Goal: Task Accomplishment & Management: Complete application form

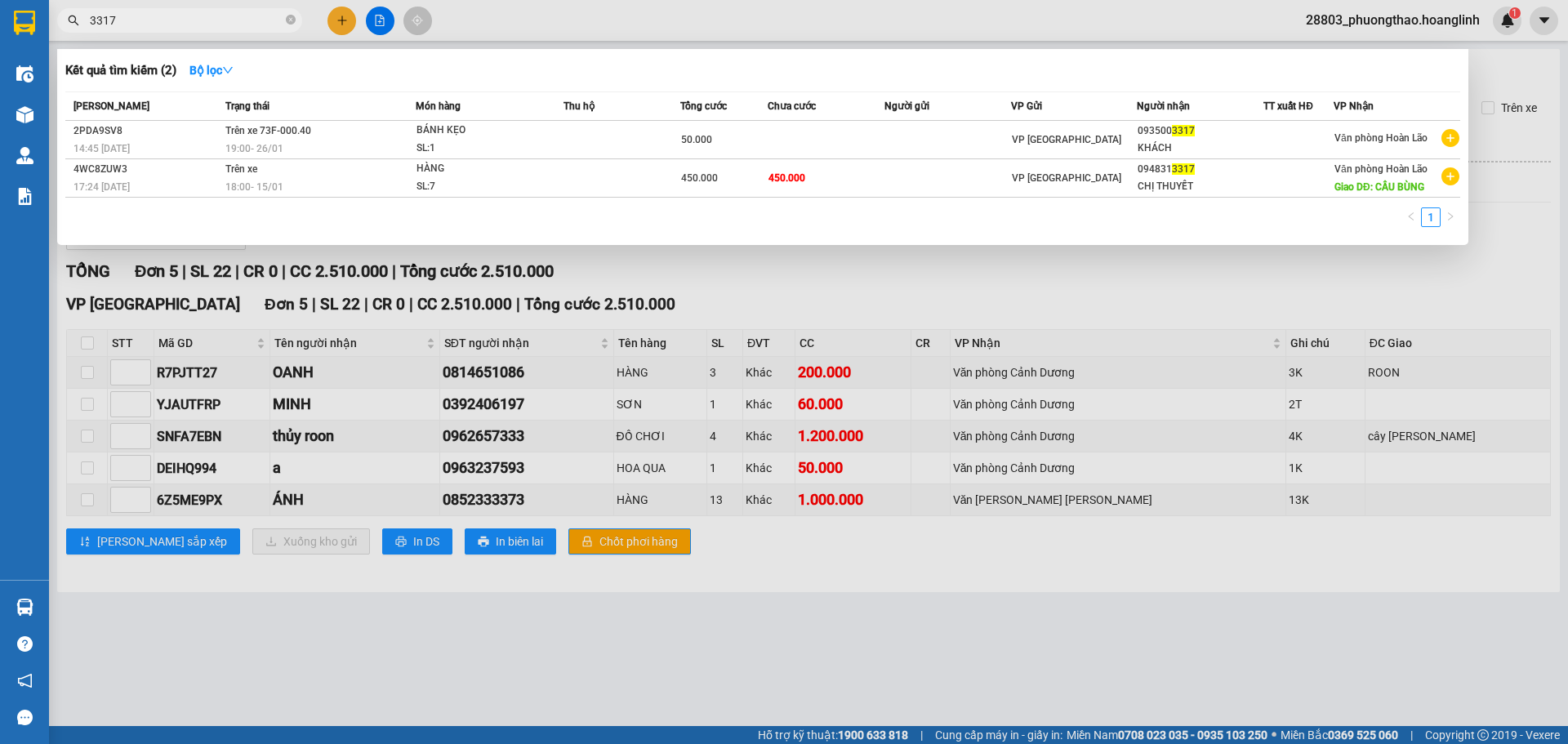
click at [726, 593] on div at bounding box center [784, 372] width 1568 height 744
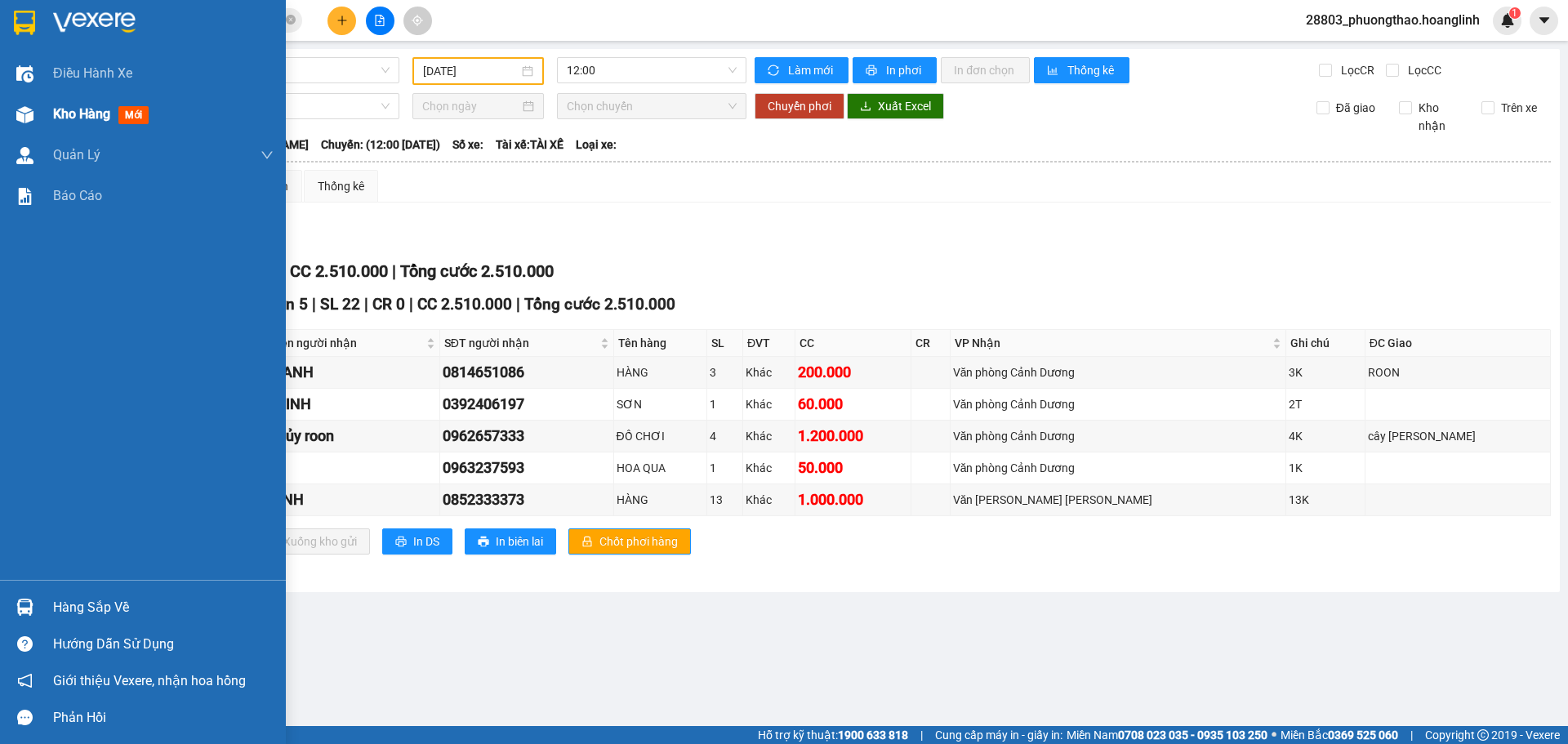
click at [69, 119] on span "Kho hàng" at bounding box center [81, 114] width 58 height 16
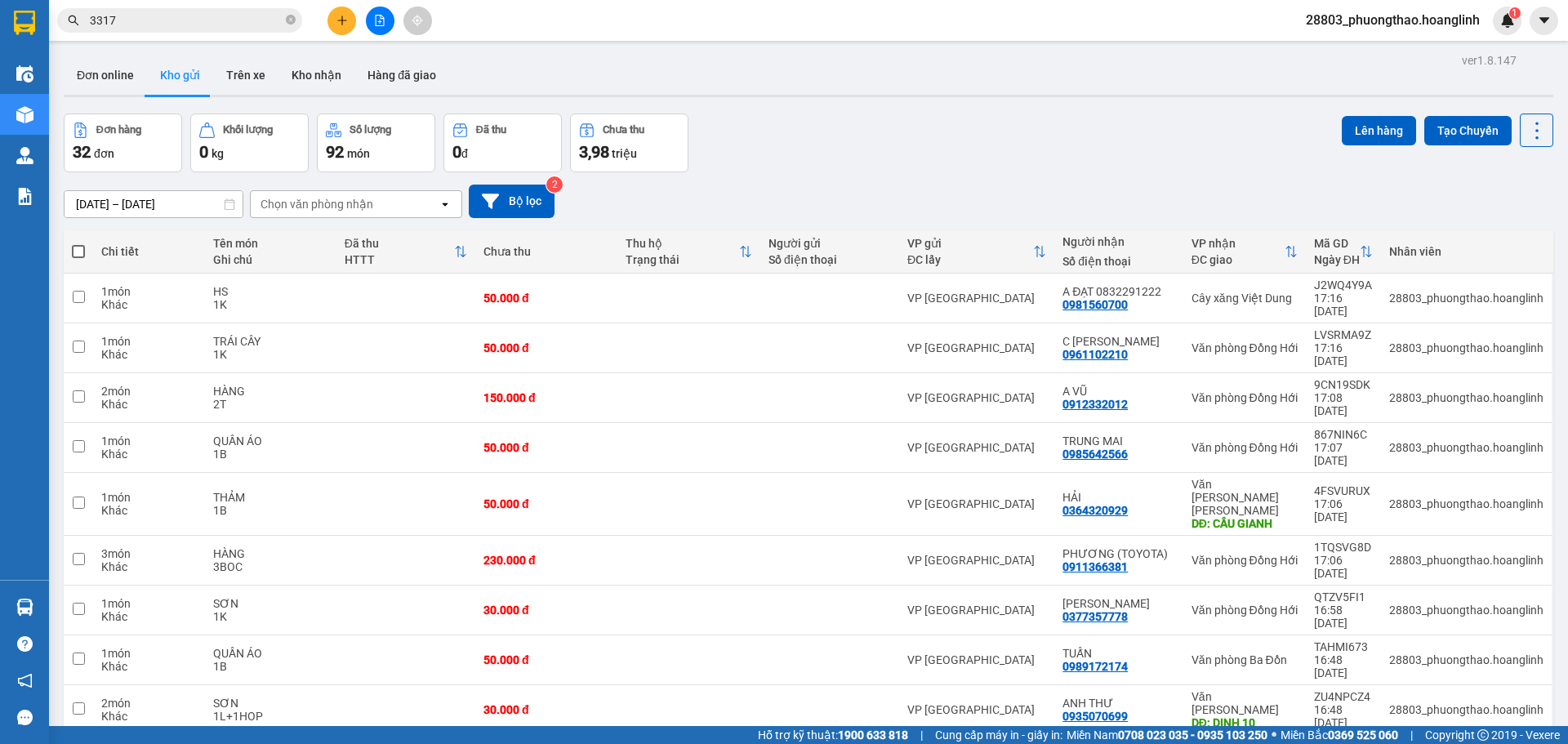
click at [343, 28] on button at bounding box center [341, 21] width 29 height 29
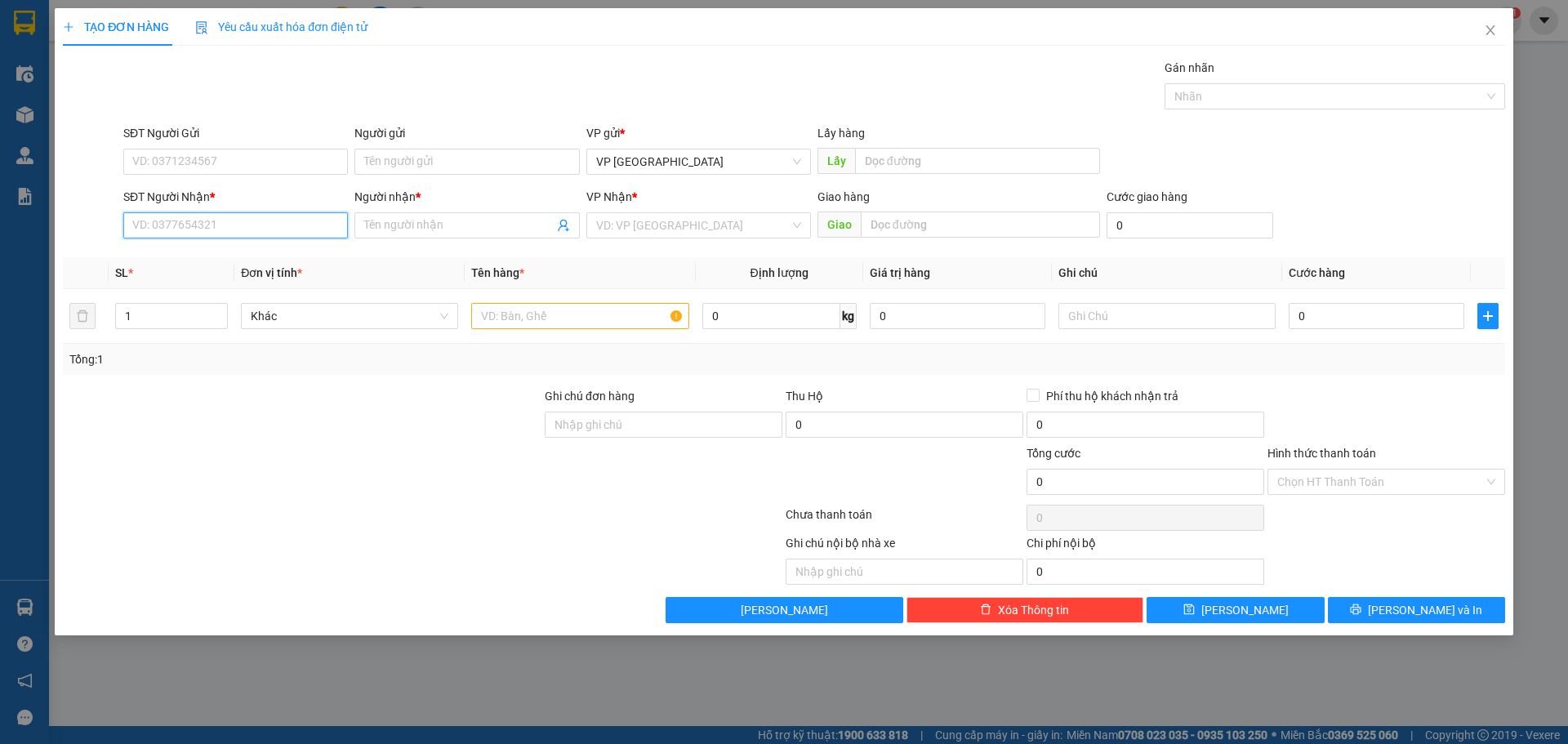
drag, startPoint x: 173, startPoint y: 224, endPoint x: 555, endPoint y: 26, distance: 430.3
click at [174, 224] on input "SĐT Người Nhận *" at bounding box center [235, 225] width 224 height 26
type input "0915854337"
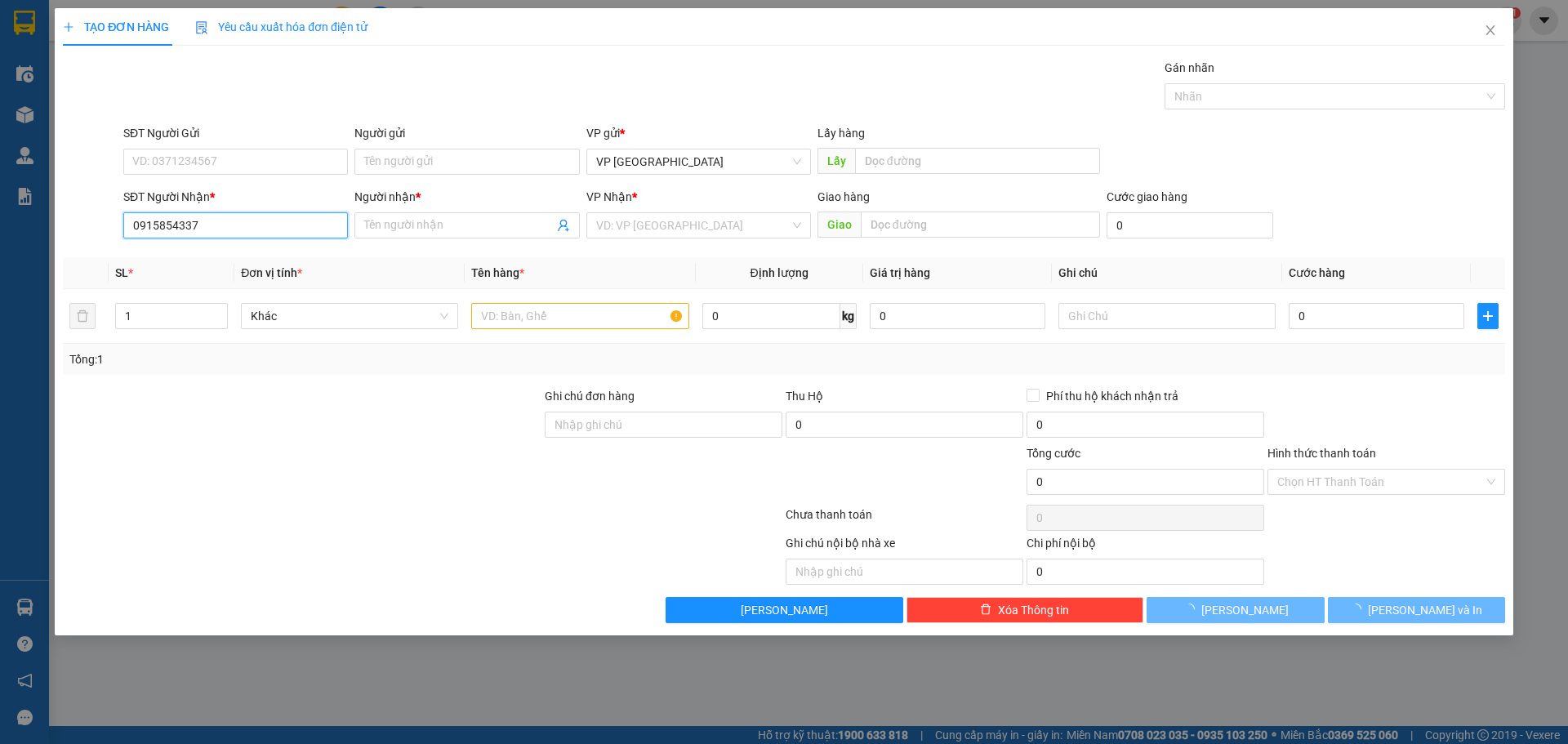
click at [253, 232] on input "0915854337" at bounding box center [235, 225] width 224 height 26
click at [251, 232] on input "0915854337" at bounding box center [235, 225] width 224 height 26
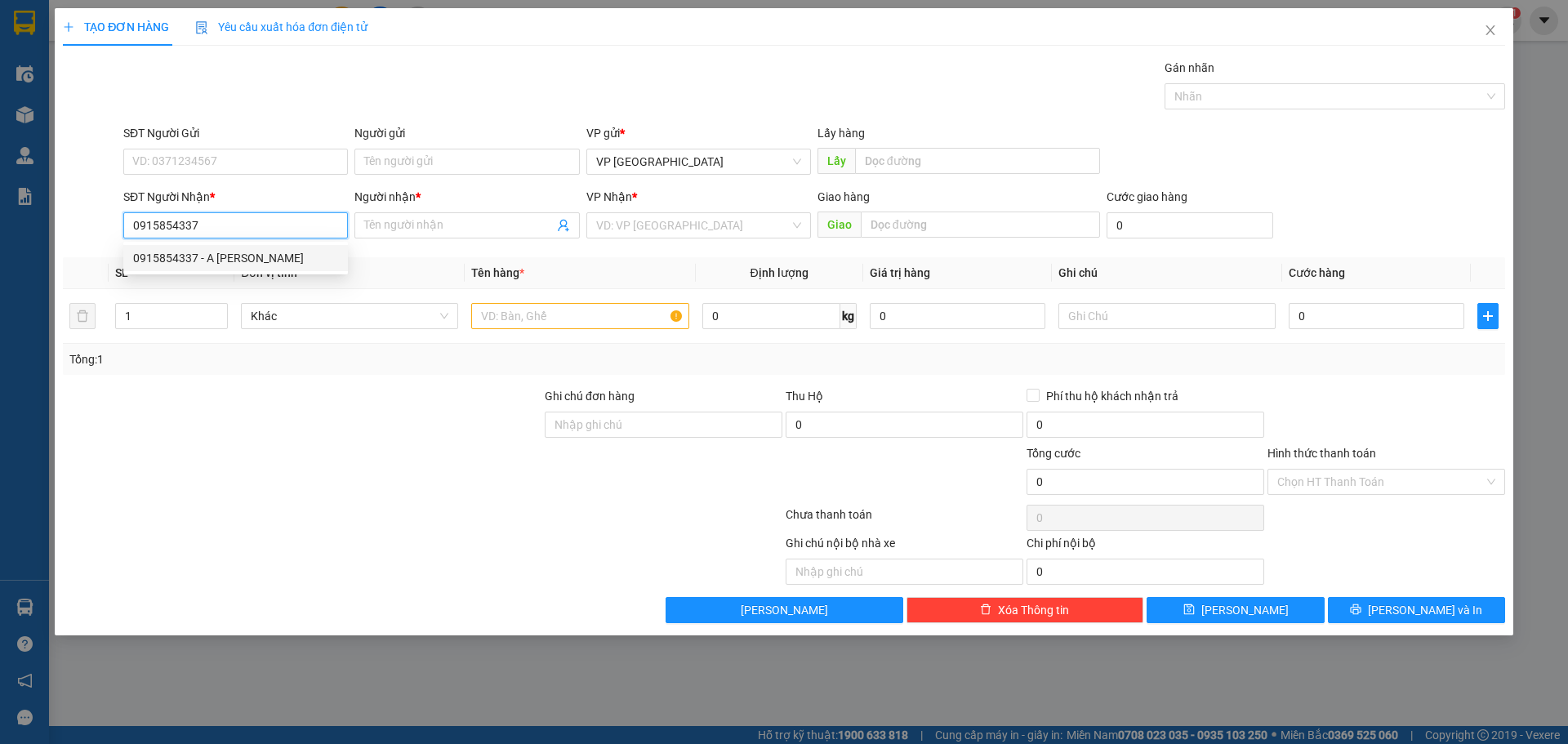
click at [251, 232] on input "0915854337" at bounding box center [235, 225] width 224 height 26
click at [257, 255] on div "0915854337 - A [PERSON_NAME]" at bounding box center [235, 258] width 205 height 18
type input "A [PERSON_NAME]"
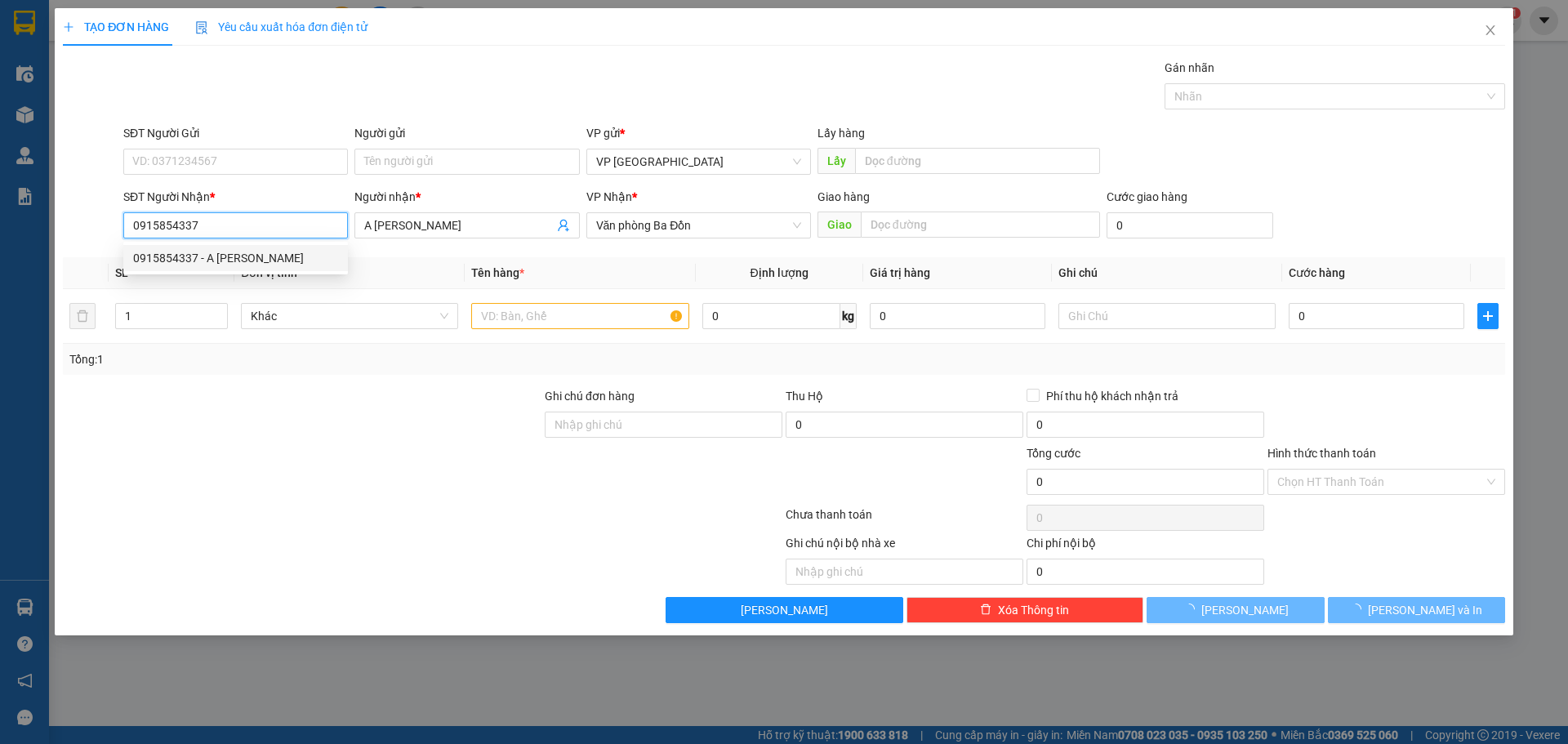
type input "50.000"
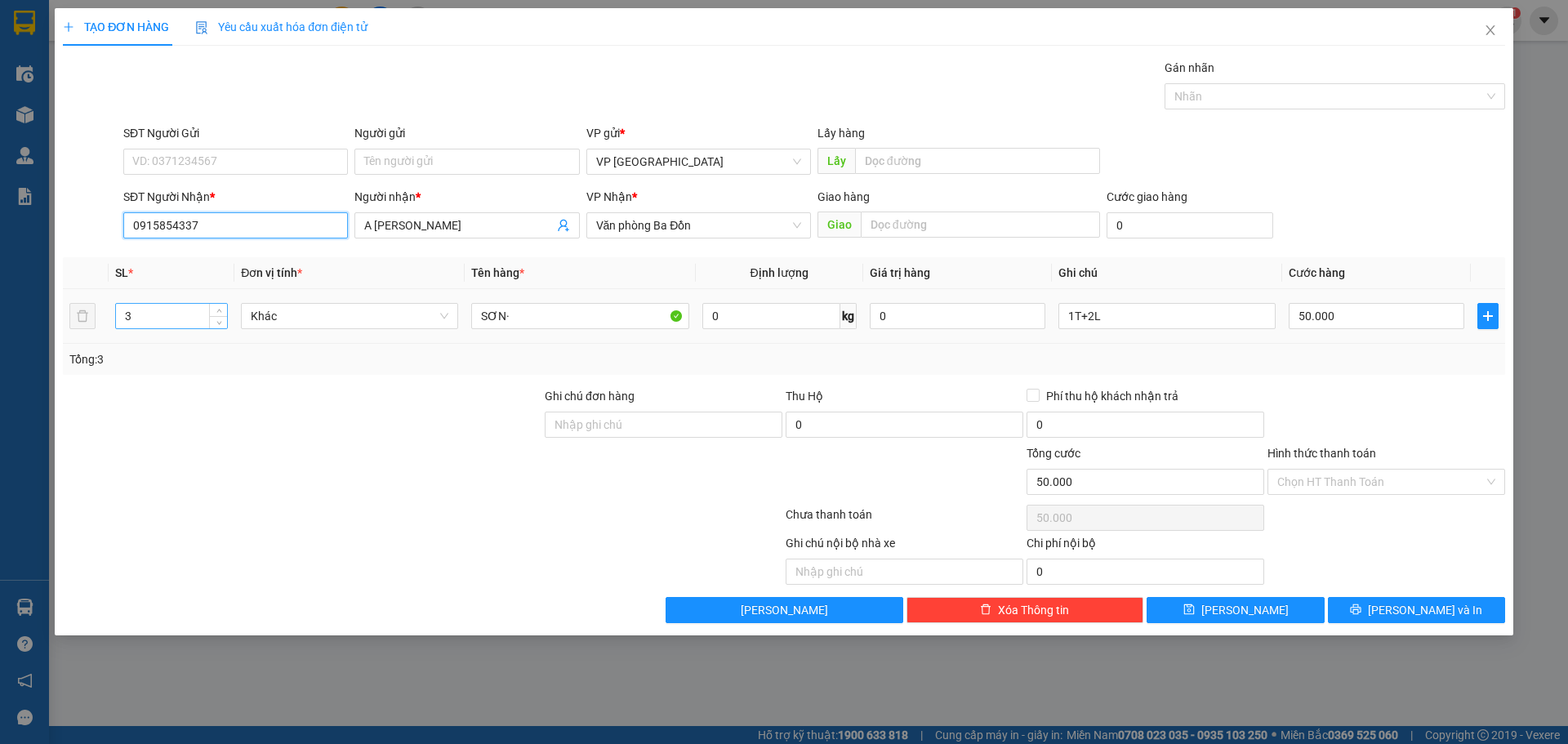
type input "0915854337"
drag, startPoint x: 164, startPoint y: 313, endPoint x: 0, endPoint y: 373, distance: 174.6
click at [0, 373] on div "TẠO ĐƠN HÀNG Yêu cầu xuất [PERSON_NAME] điện tử Transit Pickup Surcharge Ids Tr…" at bounding box center [784, 372] width 1568 height 744
drag, startPoint x: 137, startPoint y: 317, endPoint x: 89, endPoint y: 330, distance: 49.7
click at [89, 330] on tr "28 Khác SƠN· 0 kg 0 1T+2L 50.000" at bounding box center [783, 315] width 1442 height 55
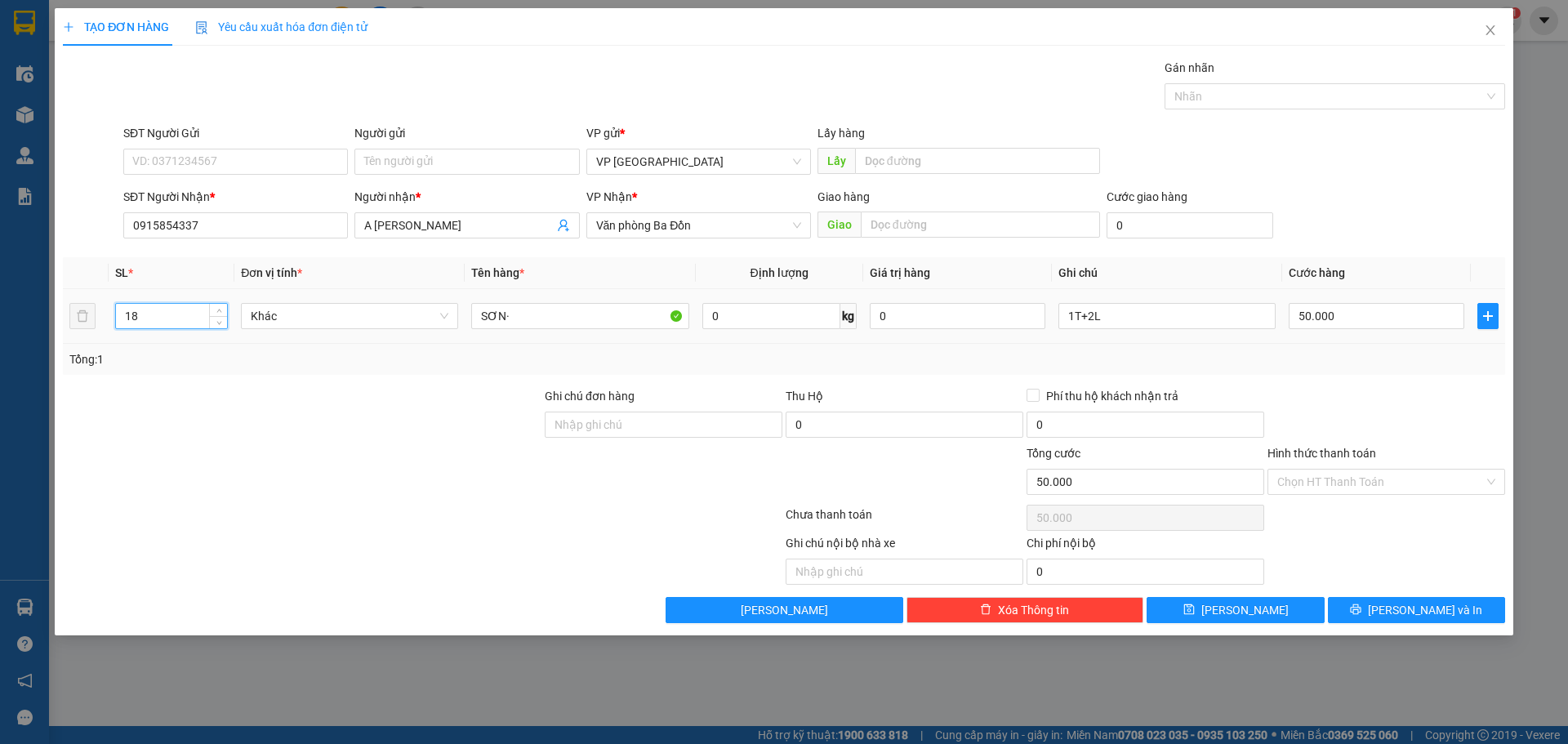
type input "18"
type input "10B+5T+3K"
type input "6"
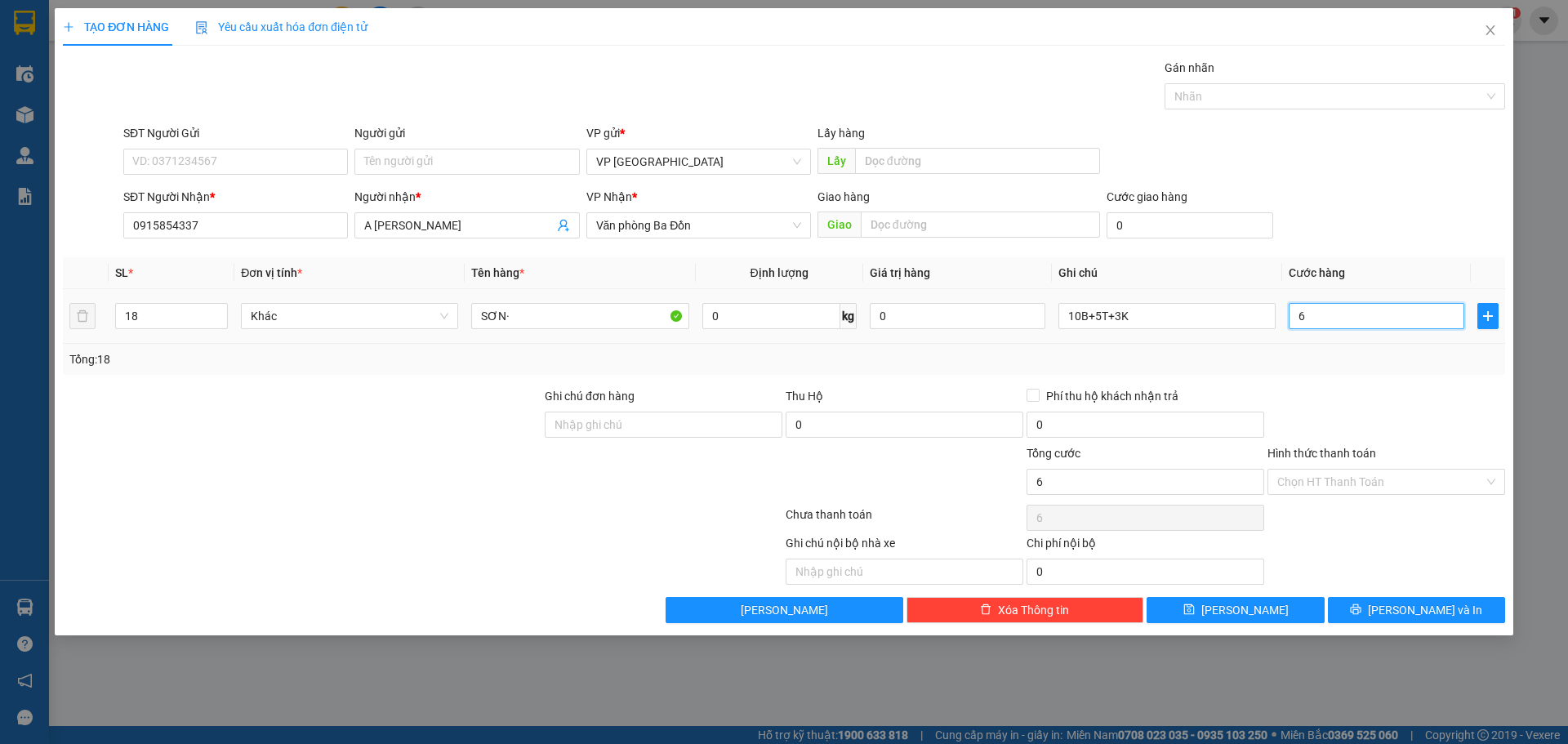
type input "64"
type input "640"
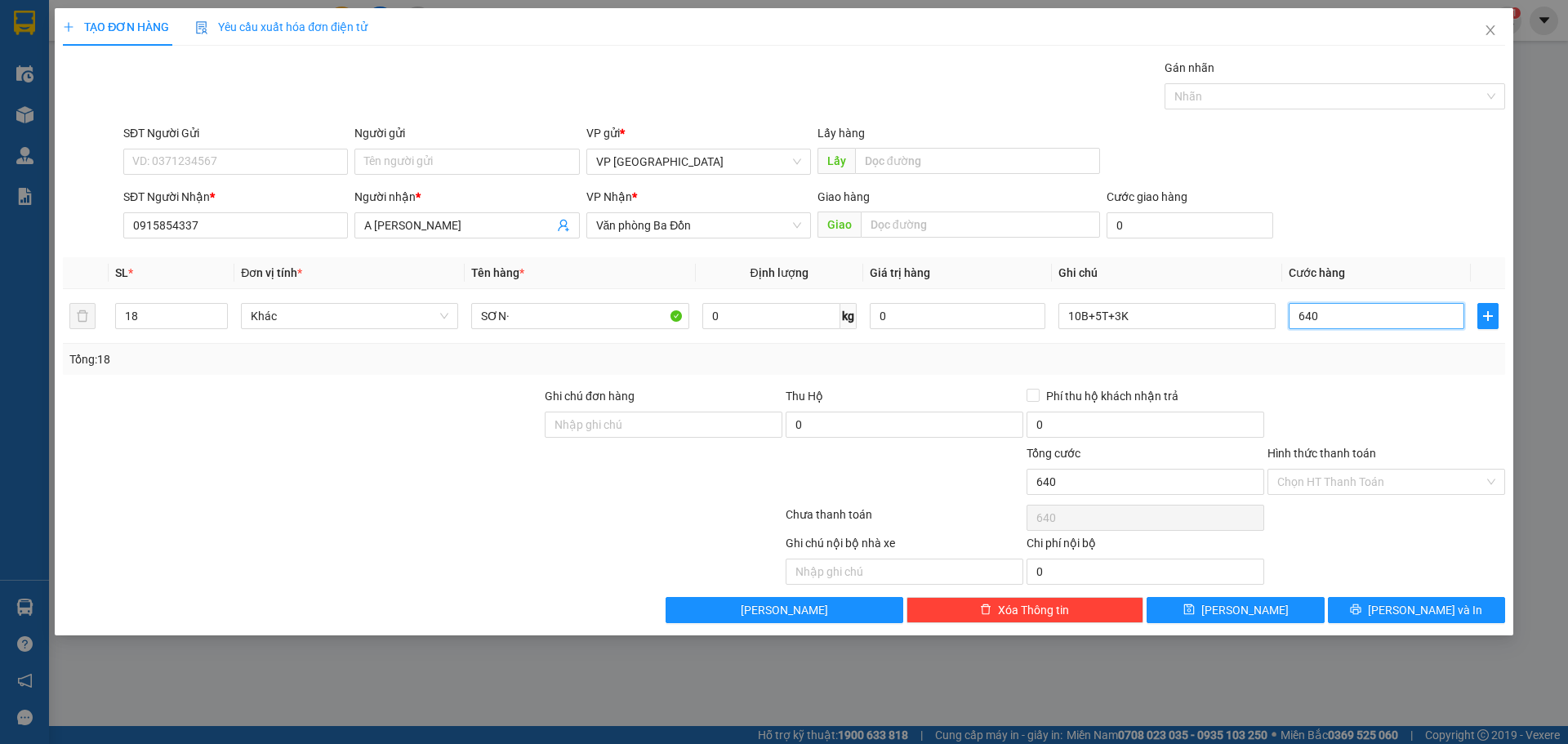
type input "640"
type input "640.000"
click at [1381, 191] on div "SĐT Người [PERSON_NAME] * 0915854337 Người [PERSON_NAME] * A [PERSON_NAME] [PER…" at bounding box center [814, 216] width 1388 height 58
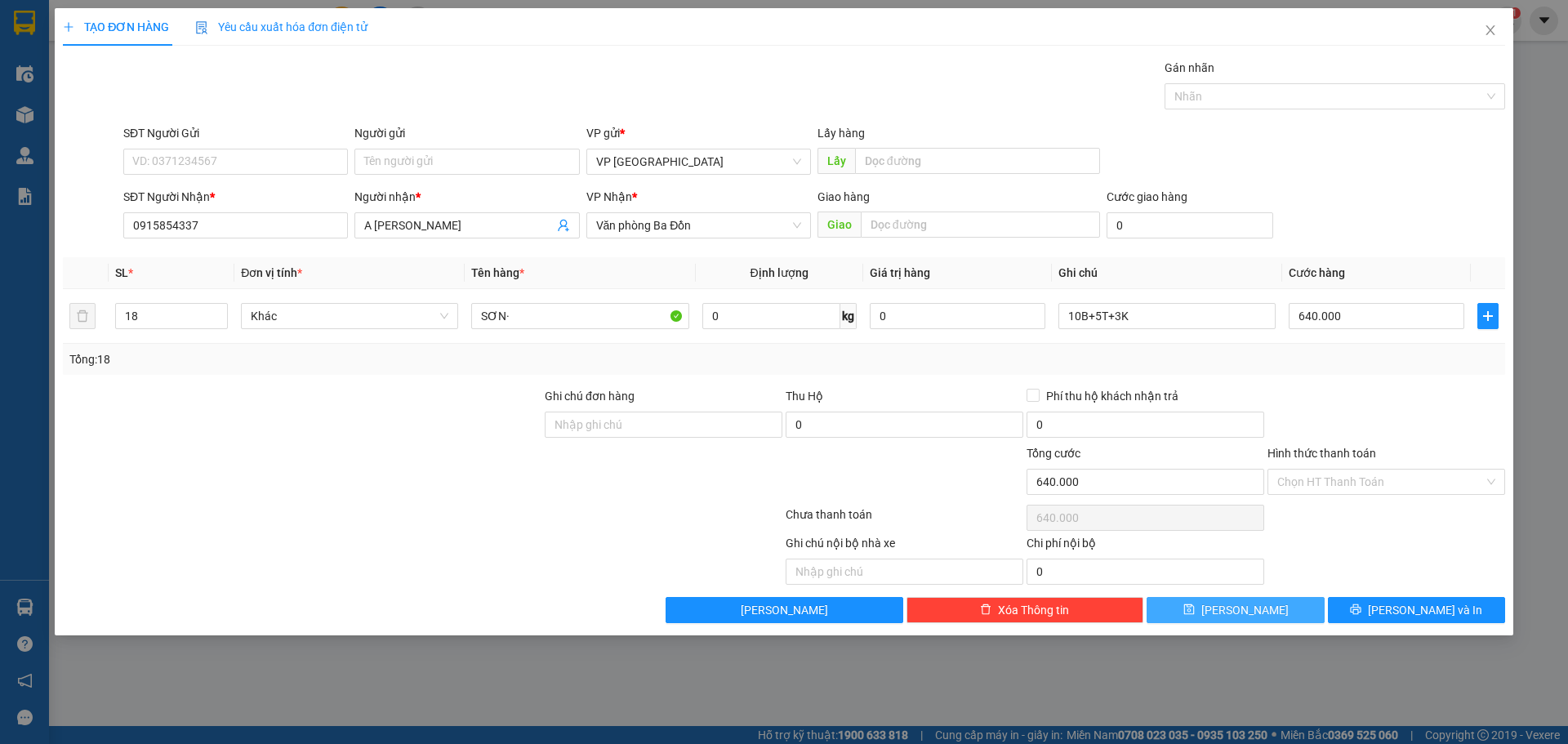
click at [1267, 602] on button "[PERSON_NAME]" at bounding box center [1235, 610] width 178 height 26
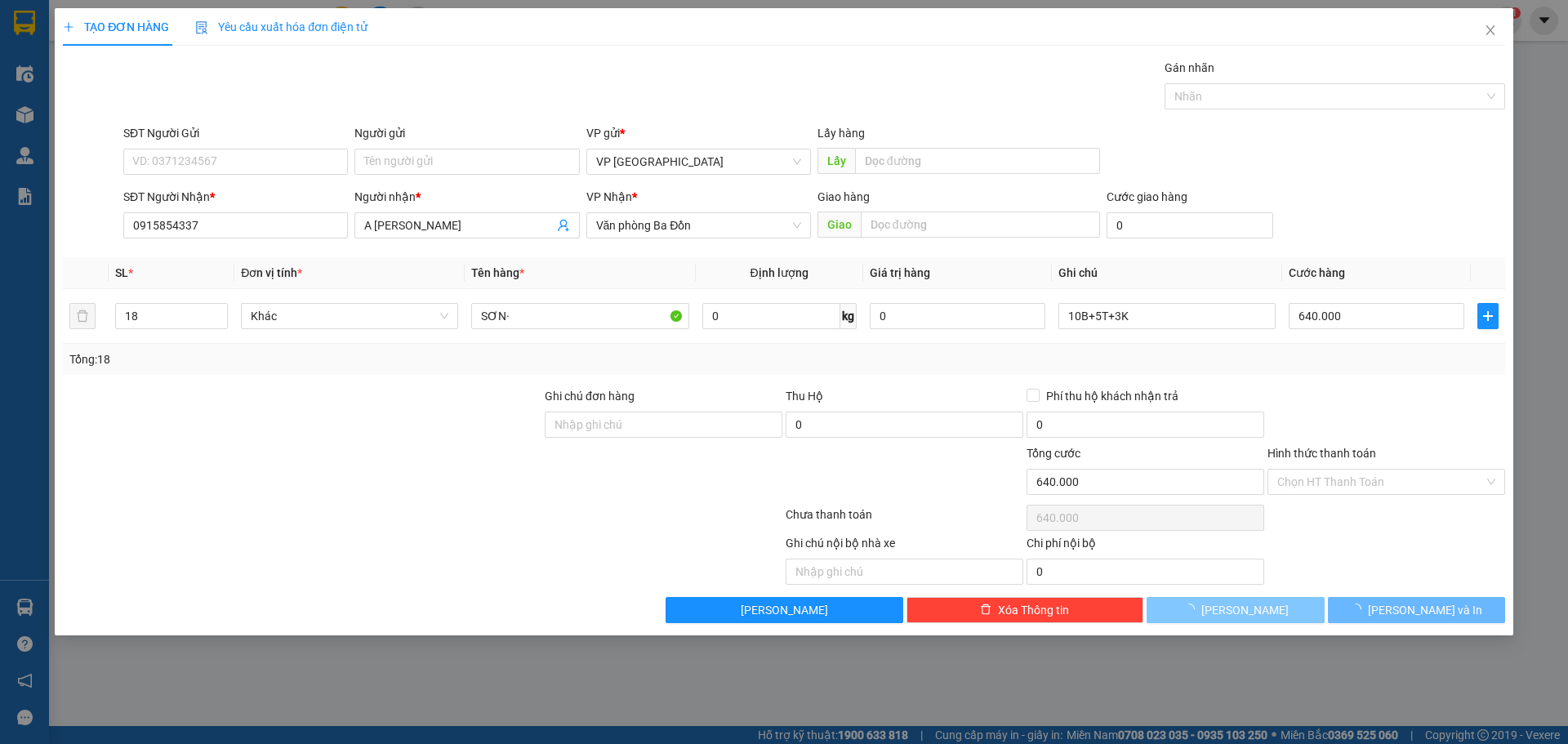
type input "0"
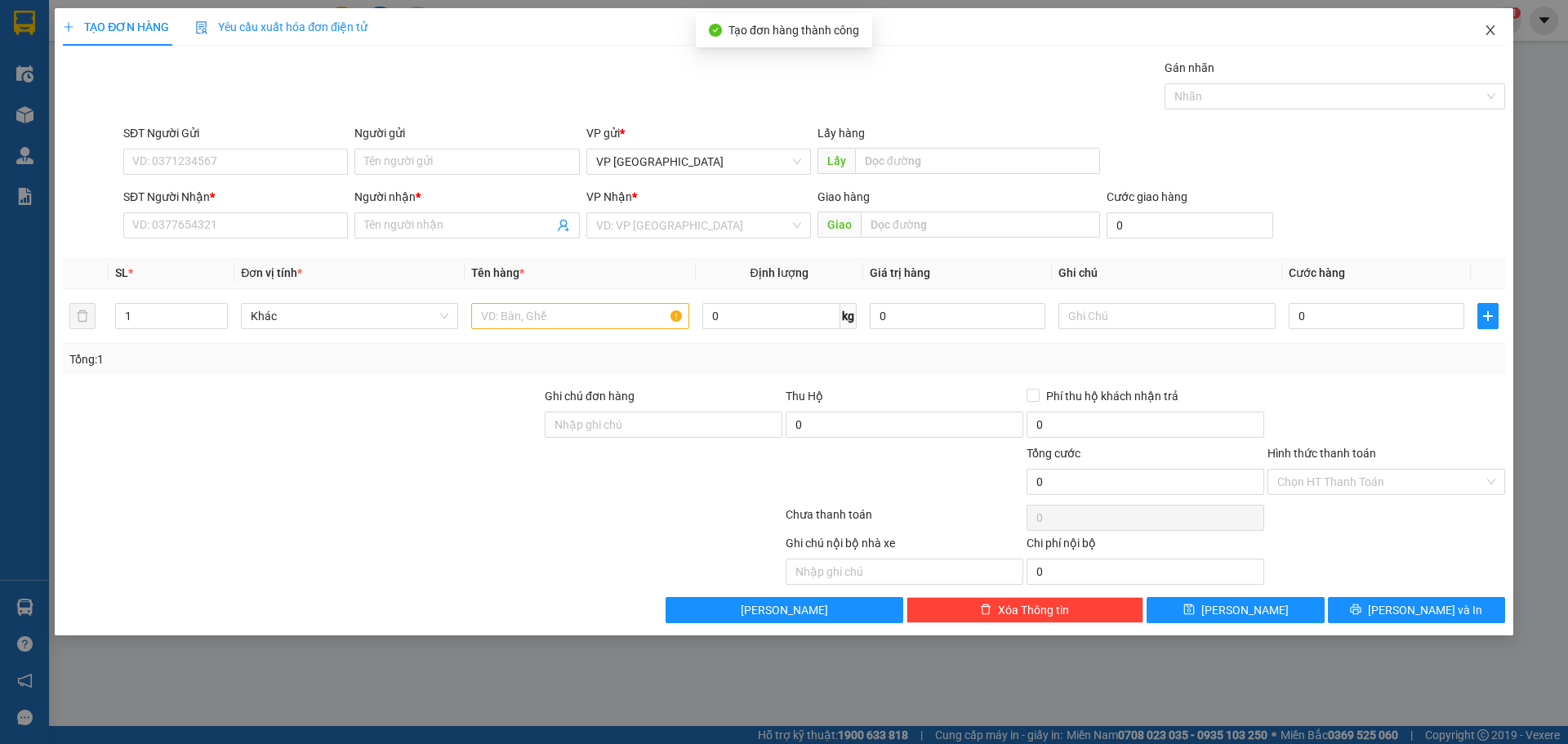
click at [1488, 26] on icon "close" at bounding box center [1490, 30] width 13 height 13
